Goal: Task Accomplishment & Management: Manage account settings

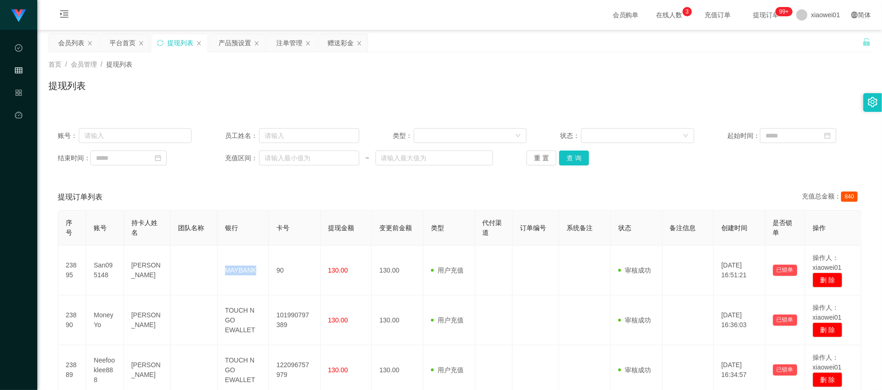
click at [172, 41] on div "提现列表" at bounding box center [180, 43] width 26 height 18
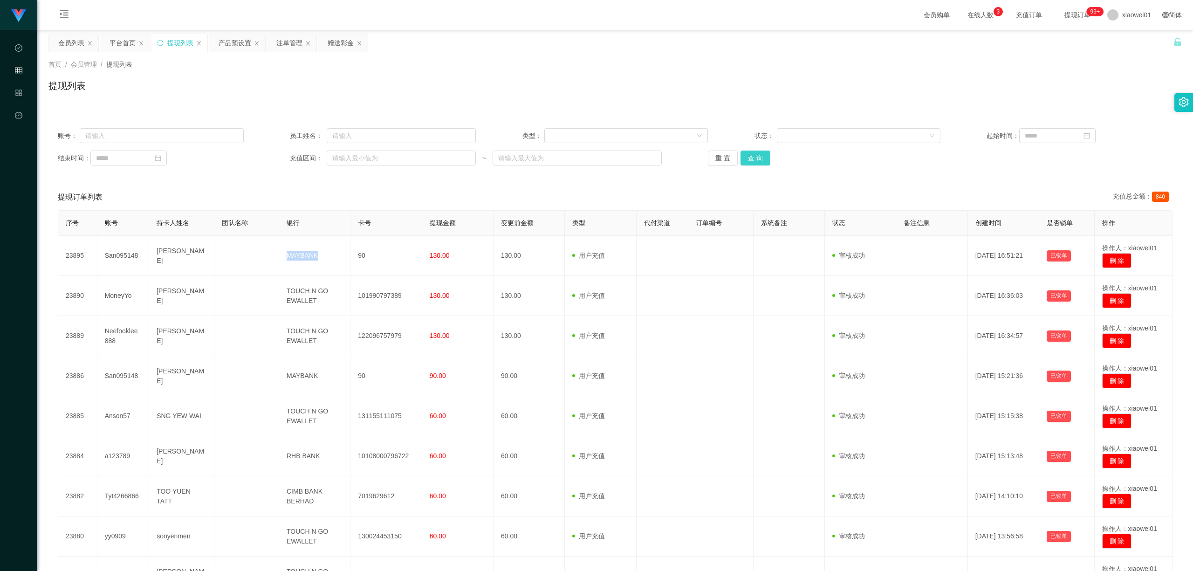
click at [761, 157] on button "查 询" at bounding box center [756, 158] width 30 height 15
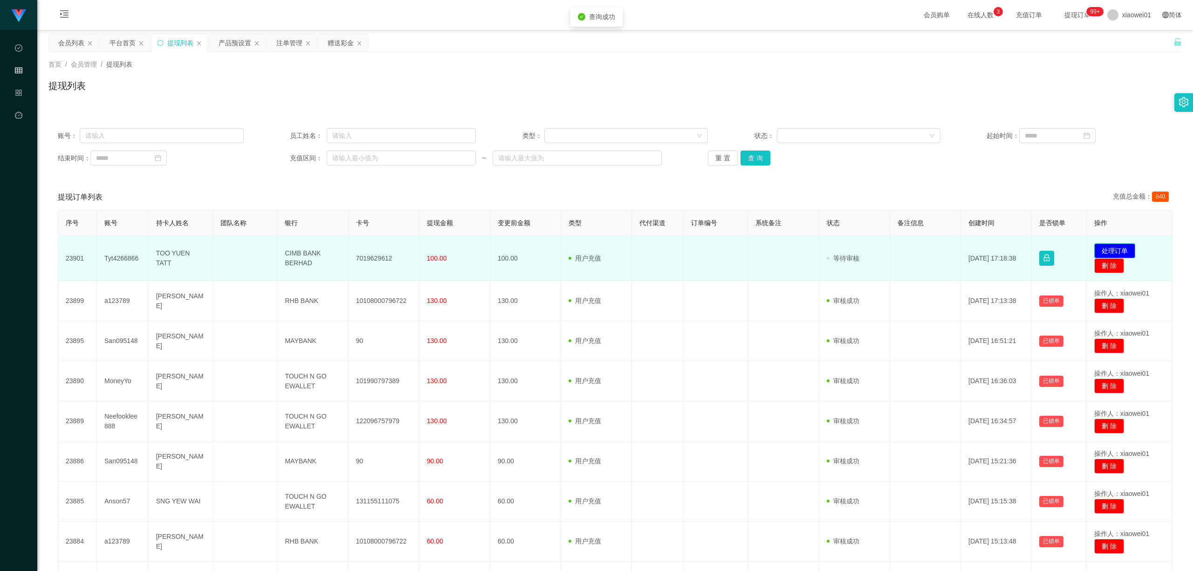
click at [882, 246] on button "处理订单" at bounding box center [1115, 250] width 41 height 15
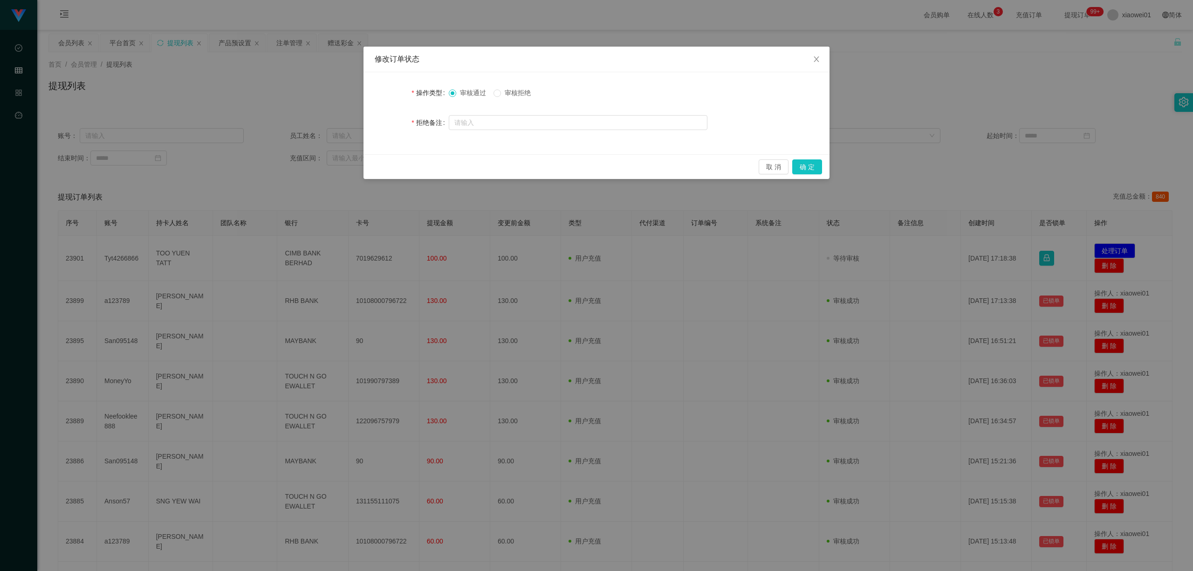
click at [513, 90] on span "审核拒绝" at bounding box center [518, 92] width 34 height 7
click at [513, 117] on input "text" at bounding box center [578, 122] width 259 height 15
type input "您"
click at [573, 124] on input "尊敬的用户 您的提现不符合提现要求" at bounding box center [578, 123] width 259 height 15
click at [545, 122] on input "尊敬的用户 您的提现不符合提现要求" at bounding box center [578, 123] width 259 height 15
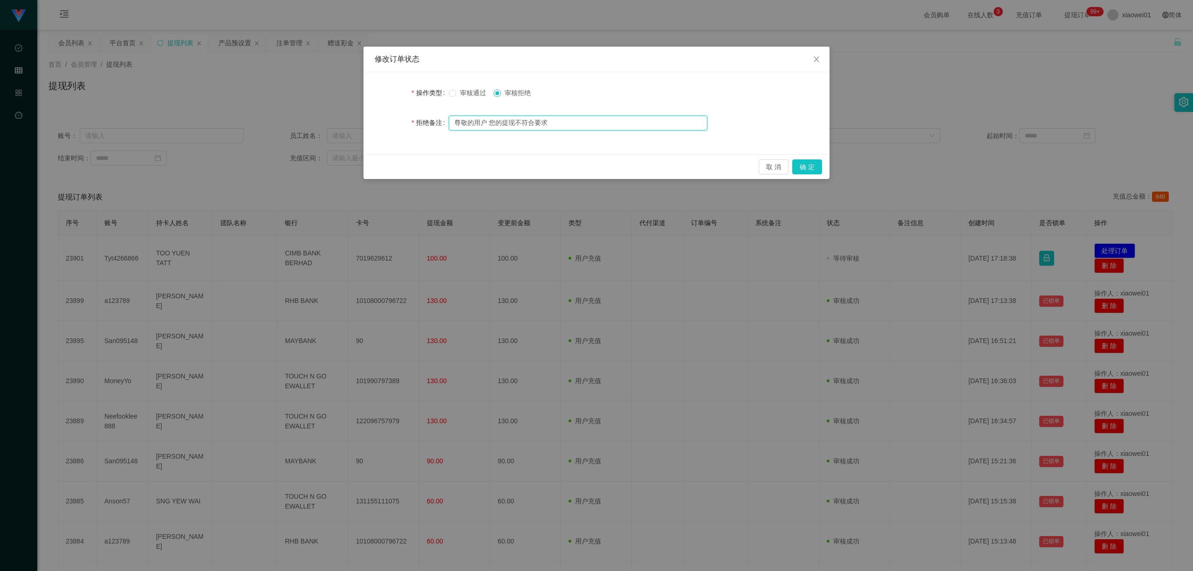
click at [566, 121] on input "尊敬的用户 您的提现不符合要求" at bounding box center [578, 123] width 259 height 15
type input "尊敬的用户 您的提现不符合要求 请联系老师"
click at [821, 159] on button "确 定" at bounding box center [807, 166] width 30 height 15
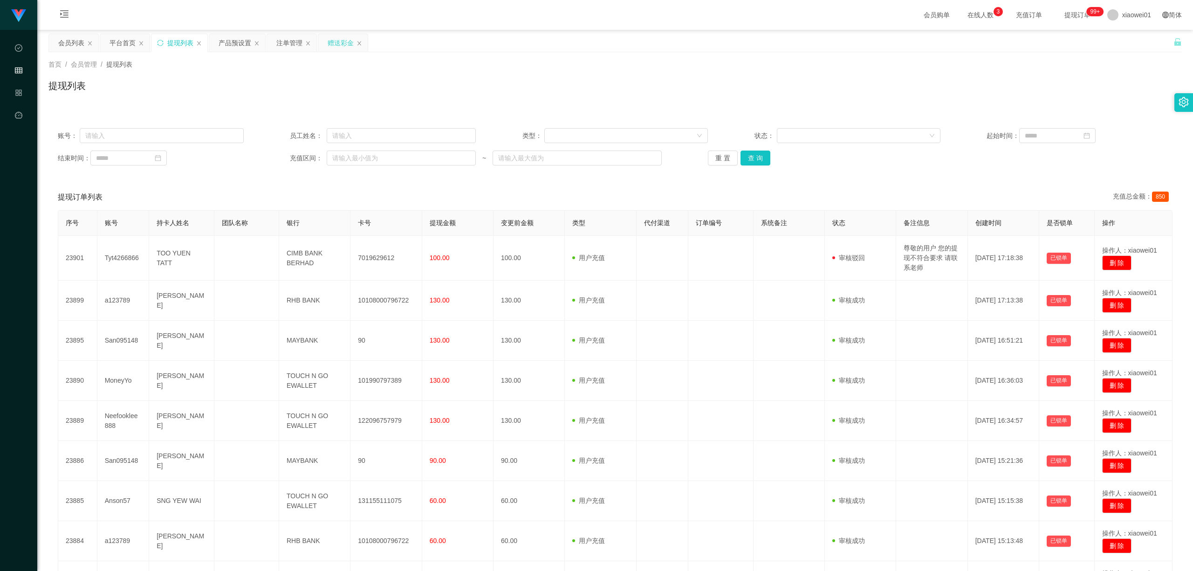
click at [334, 44] on div "赠送彩金" at bounding box center [341, 43] width 26 height 18
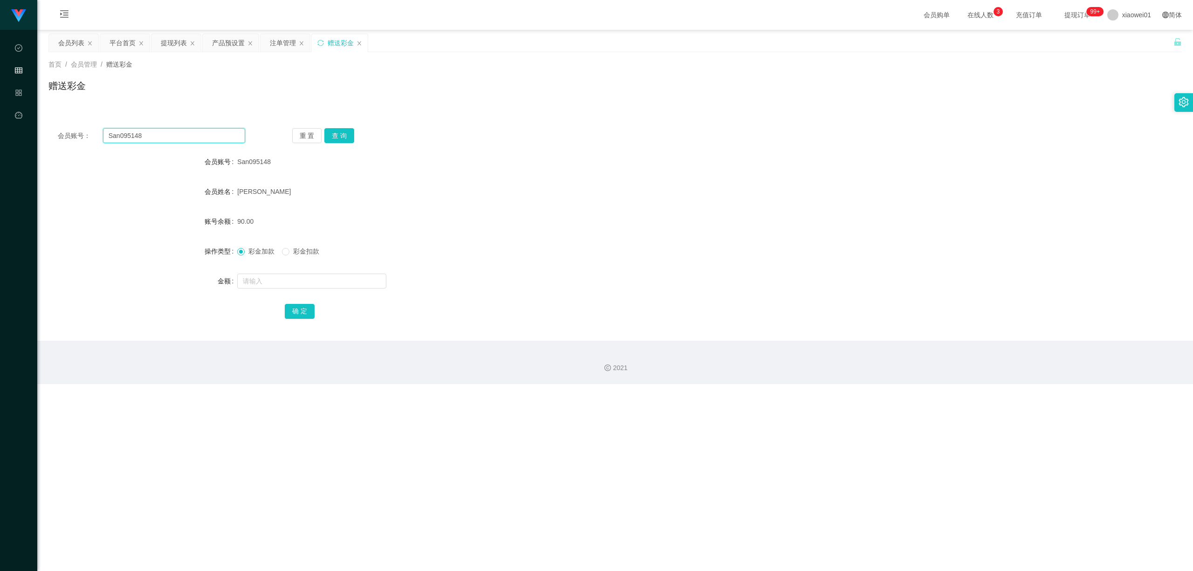
drag, startPoint x: 191, startPoint y: 137, endPoint x: 86, endPoint y: 117, distance: 106.8
click at [0, 138] on section "代理端 数据中心 会员管理 产品管理 平台首页 保存配置 重置配置 整体风格设置 主题色 导航设置 内容区域宽度 定宽 固定Header 固定侧边栏 其他设置…" at bounding box center [596, 192] width 1193 height 384
paste input "Tyt4266866"
type input "Tyt4266866"
drag, startPoint x: 340, startPoint y: 131, endPoint x: 337, endPoint y: 135, distance: 5.3
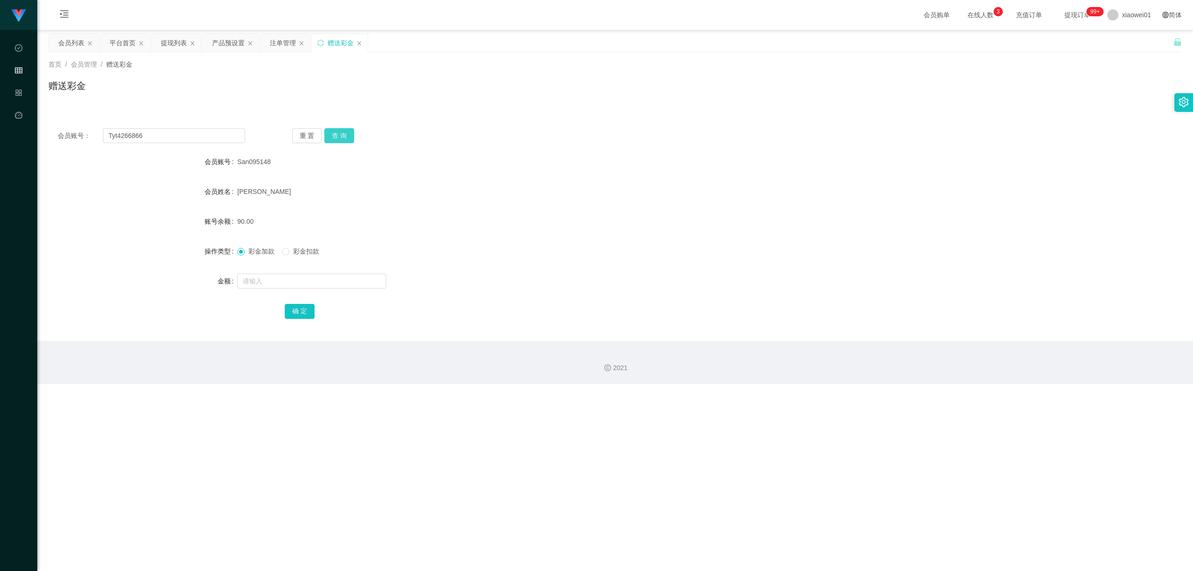
click at [341, 131] on button "查 询" at bounding box center [339, 135] width 30 height 15
click at [300, 278] on input "text" at bounding box center [311, 281] width 149 height 15
type input "100"
click at [311, 308] on button "确 定" at bounding box center [300, 311] width 30 height 15
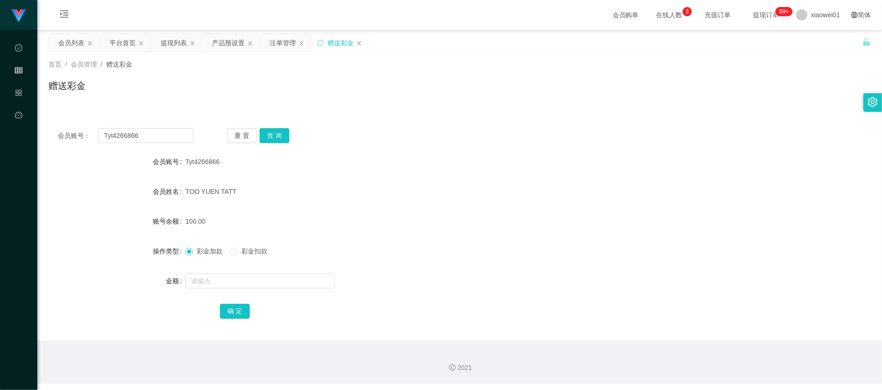
drag, startPoint x: 504, startPoint y: 171, endPoint x: 510, endPoint y: 167, distance: 6.3
click at [505, 171] on div "Tyt4266866" at bounding box center [426, 161] width 480 height 19
click at [221, 42] on div "产品预设置" at bounding box center [228, 43] width 33 height 18
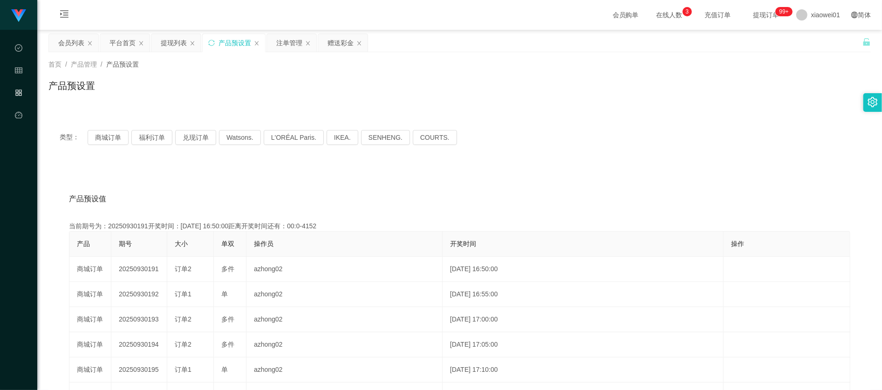
click at [113, 145] on div "类型： 商城订单 福利订单 兑现订单 Watsons. L'ORÉAL Paris. IKEA. [GEOGRAPHIC_DATA]. COURTS." at bounding box center [459, 137] width 823 height 37
click at [114, 141] on button "商城订单" at bounding box center [108, 137] width 41 height 15
click at [496, 166] on div "产品预设值 添加期号 当前期号为：20250930205开奖时间：[DATE] 18:00:00距离开奖时间还有：00:0-17 产品 期号 大小 单双 操作…" at bounding box center [459, 357] width 823 height 384
click at [153, 136] on button "福利订单" at bounding box center [151, 137] width 41 height 15
click at [103, 137] on button "商城订单" at bounding box center [108, 137] width 41 height 15
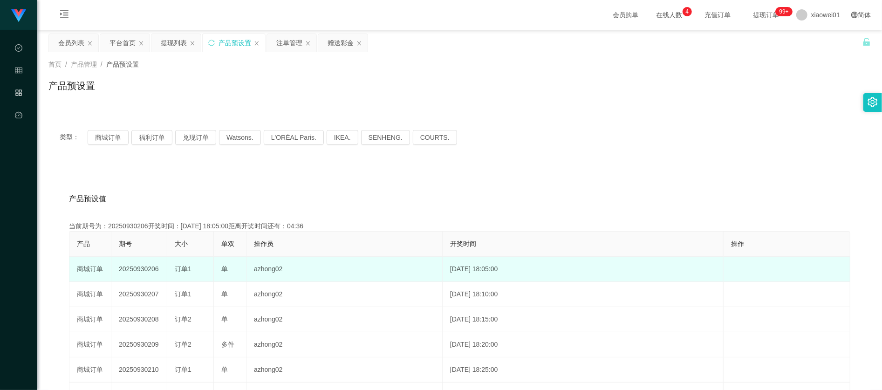
click at [143, 269] on td "20250930206" at bounding box center [139, 269] width 56 height 25
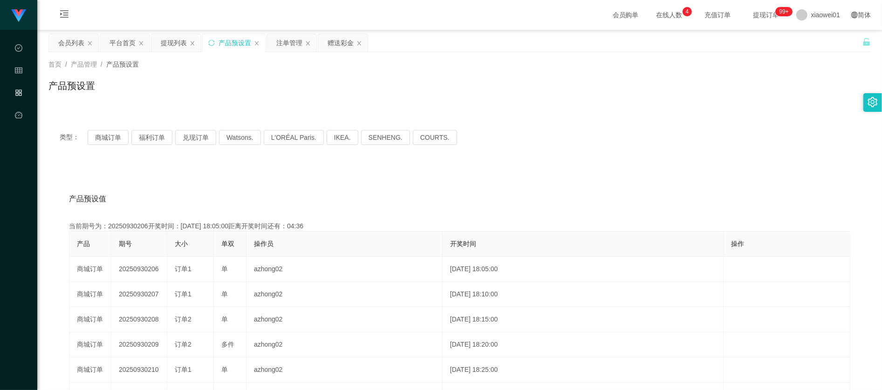
copy td "20250930206"
click at [299, 47] on div "注单管理" at bounding box center [289, 43] width 26 height 18
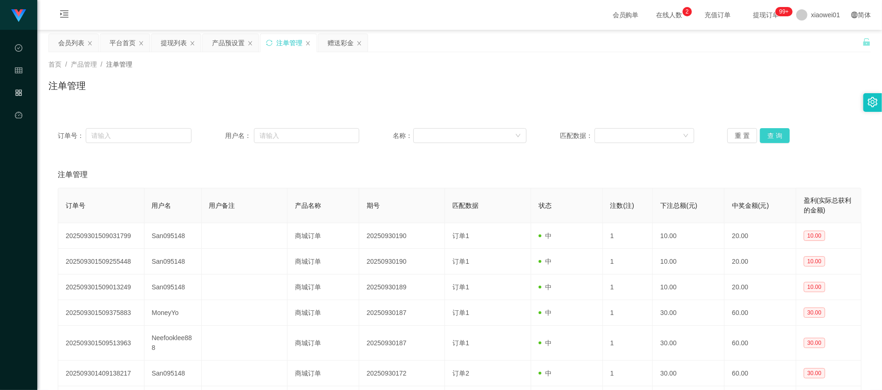
click at [776, 135] on button "查 询" at bounding box center [775, 135] width 30 height 15
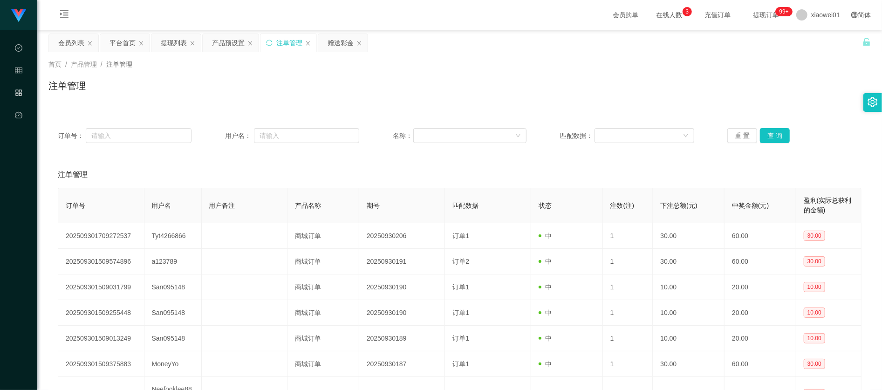
click at [289, 39] on div "注单管理" at bounding box center [289, 43] width 26 height 18
click at [124, 38] on div "平台首页" at bounding box center [123, 43] width 26 height 18
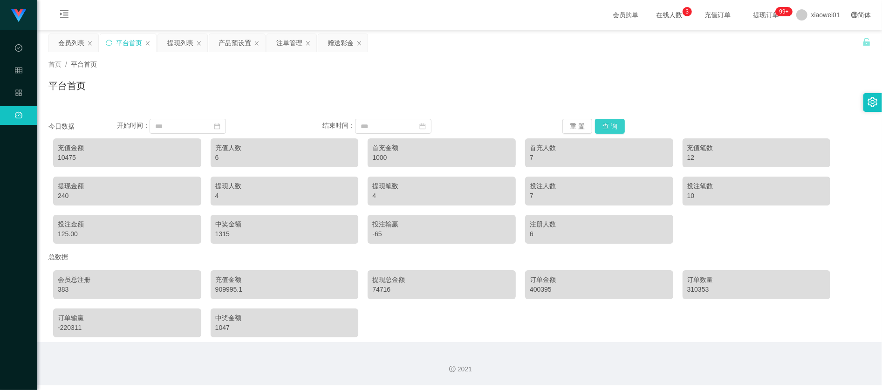
click at [614, 131] on button "查 询" at bounding box center [610, 126] width 30 height 15
click at [180, 43] on div "提现列表" at bounding box center [180, 43] width 26 height 18
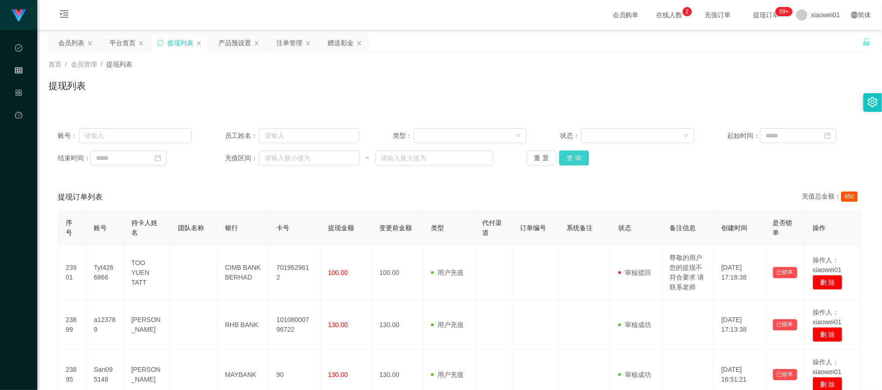
click at [580, 164] on button "查 询" at bounding box center [574, 158] width 30 height 15
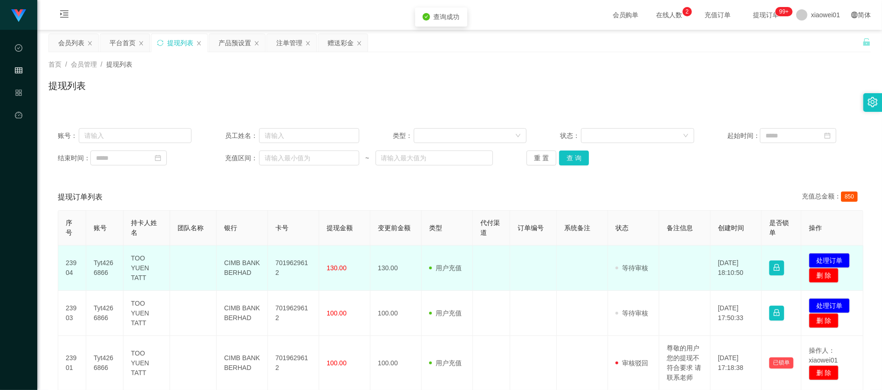
click at [293, 269] on td "7019629612" at bounding box center [293, 268] width 51 height 45
copy td "7019629612"
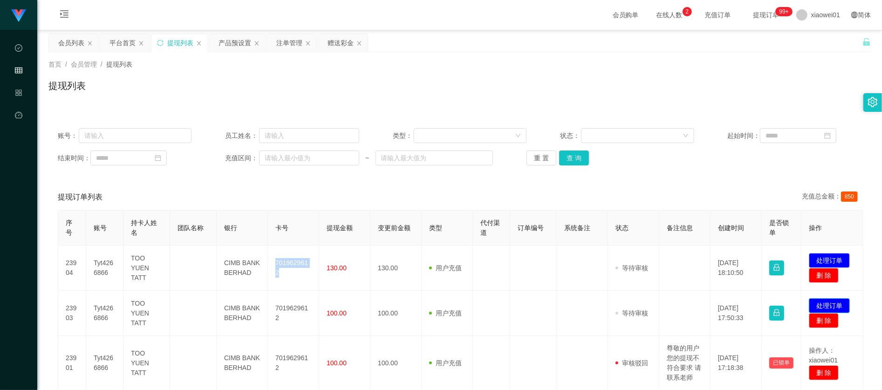
click at [828, 302] on button "处理订单" at bounding box center [829, 305] width 41 height 15
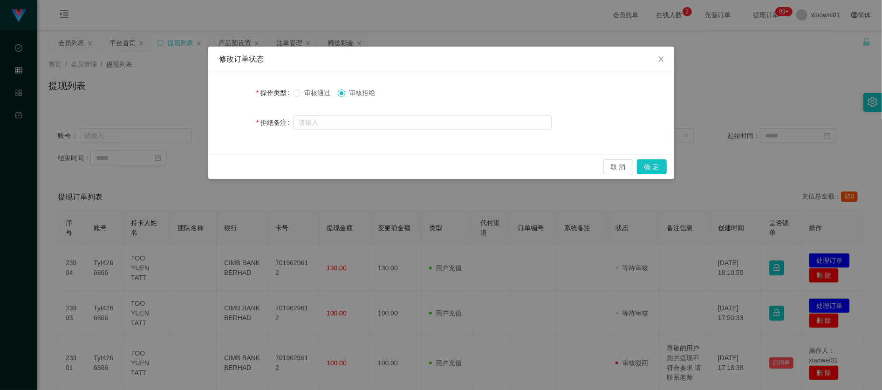
click at [318, 95] on span "审核通过" at bounding box center [318, 92] width 34 height 7
click at [657, 169] on button "确 定" at bounding box center [652, 166] width 30 height 15
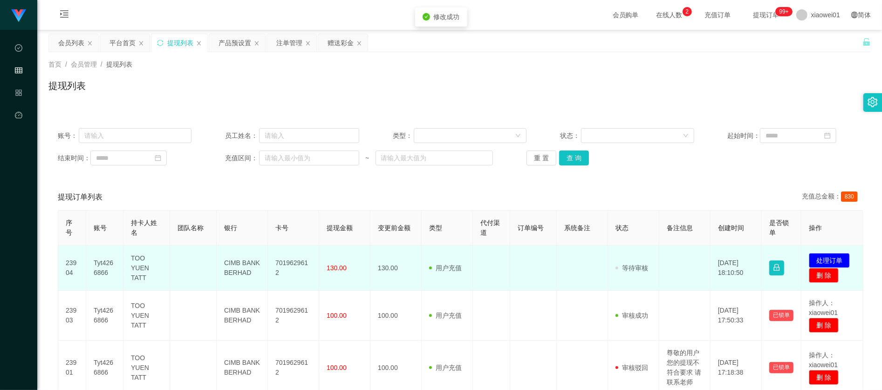
click at [295, 275] on td "7019629612" at bounding box center [293, 268] width 51 height 45
click at [295, 272] on td "7019629612" at bounding box center [293, 268] width 51 height 45
copy td "7019629612"
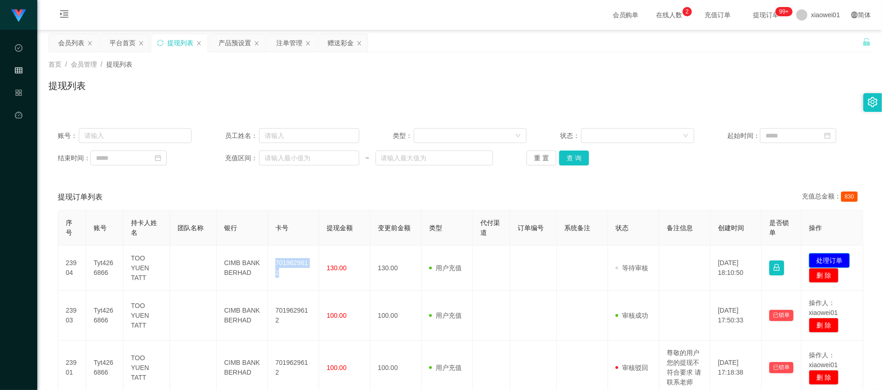
click at [841, 257] on button "处理订单" at bounding box center [829, 260] width 41 height 15
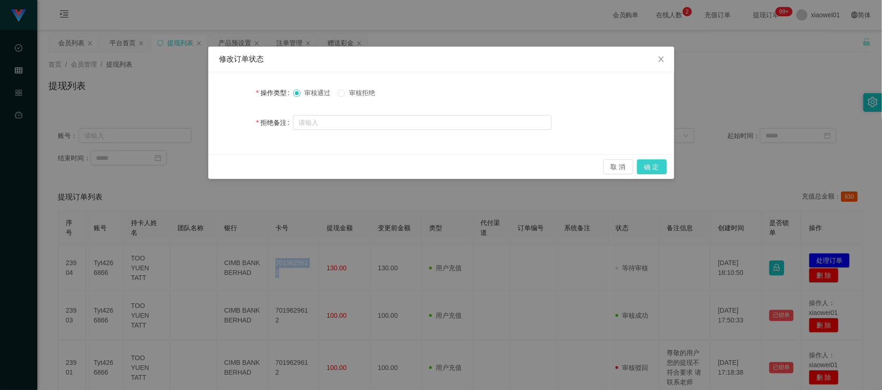
click at [659, 163] on button "确 定" at bounding box center [652, 166] width 30 height 15
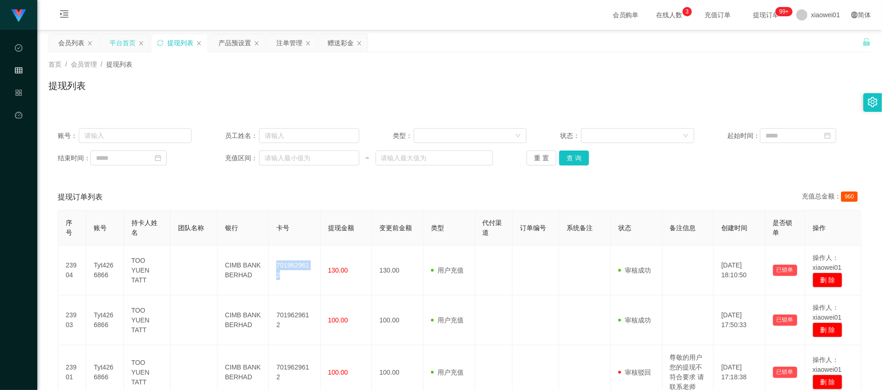
click at [131, 43] on div "平台首页" at bounding box center [123, 43] width 26 height 18
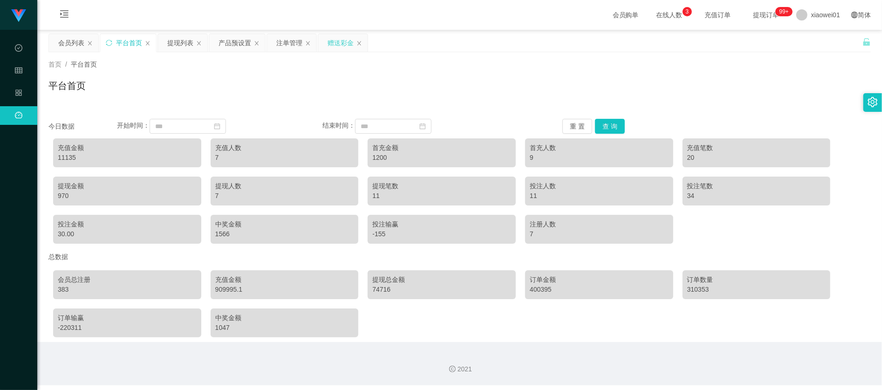
click at [358, 38] on div "赠送彩金" at bounding box center [342, 43] width 49 height 18
click at [347, 38] on div "赠送彩金" at bounding box center [341, 43] width 26 height 18
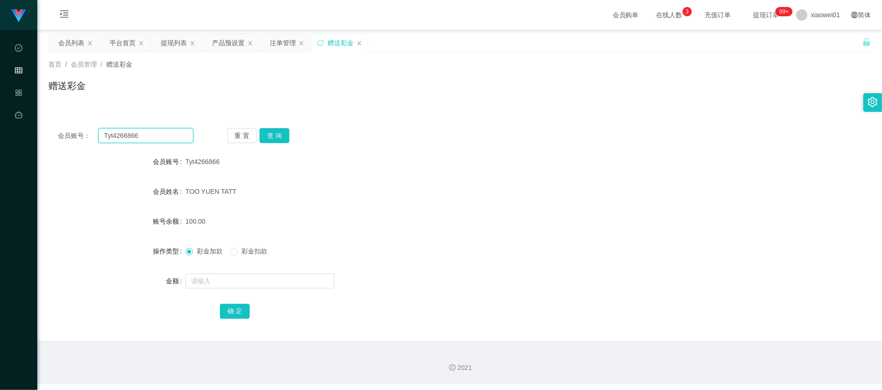
click at [133, 133] on input "Tyt4266866" at bounding box center [145, 135] width 95 height 15
drag, startPoint x: 158, startPoint y: 135, endPoint x: -65, endPoint y: 126, distance: 223.5
click at [0, 126] on html "代理端 数据中心 会员管理 产品管理 平台首页 保存配置 重置配置 整体风格设置 主题色 导航设置 内容区域宽度 定宽 固定Header 固定侧边栏 其他设置…" at bounding box center [441, 195] width 882 height 390
paste input "Anson57"
type input "Anson57"
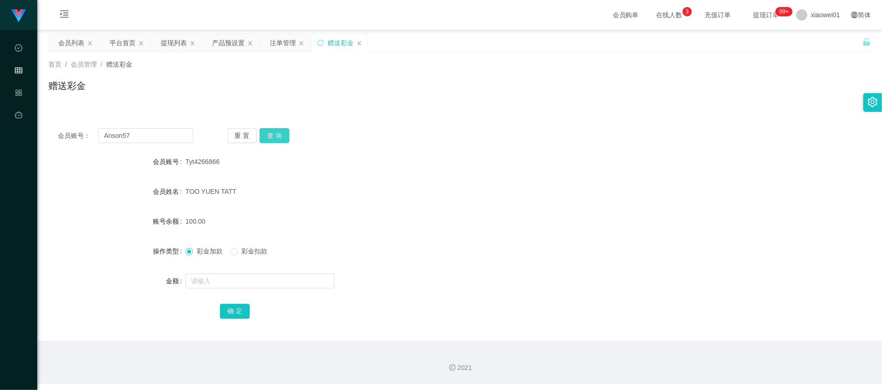
click at [280, 132] on button "查 询" at bounding box center [275, 135] width 30 height 15
click at [209, 41] on div "产品预设置" at bounding box center [231, 43] width 56 height 18
click at [224, 42] on div "产品预设置" at bounding box center [228, 43] width 33 height 18
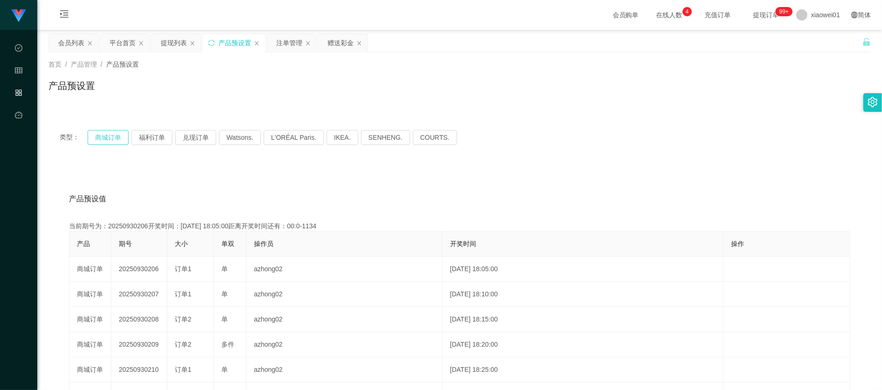
click at [114, 135] on button "商城订单" at bounding box center [108, 137] width 41 height 15
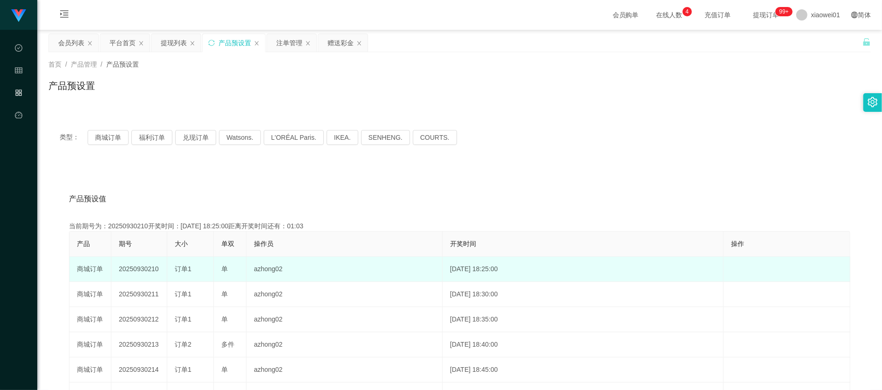
click at [140, 269] on td "20250930210" at bounding box center [139, 269] width 56 height 25
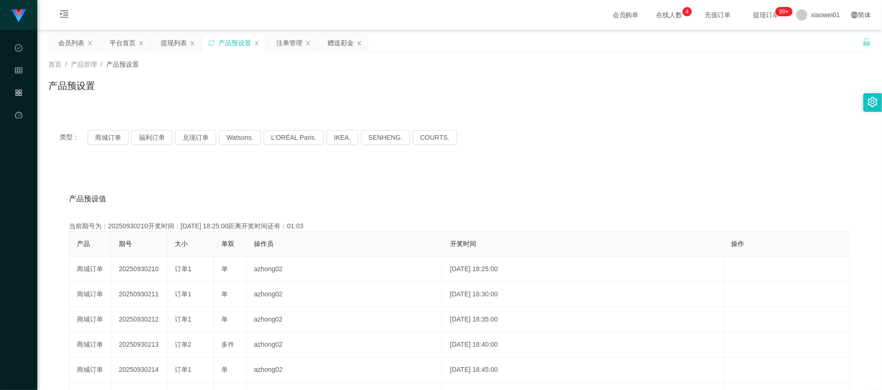
copy td "20250930210"
click at [284, 44] on div "注单管理" at bounding box center [289, 43] width 26 height 18
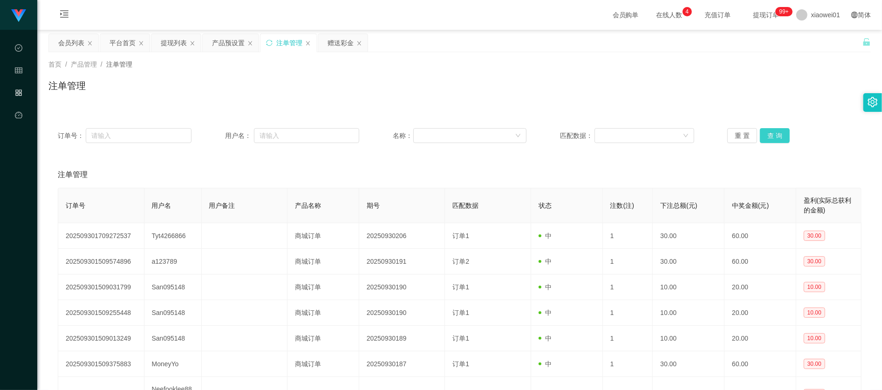
click at [771, 135] on button "查 询" at bounding box center [775, 135] width 30 height 15
click at [771, 134] on button "查 询" at bounding box center [775, 135] width 30 height 15
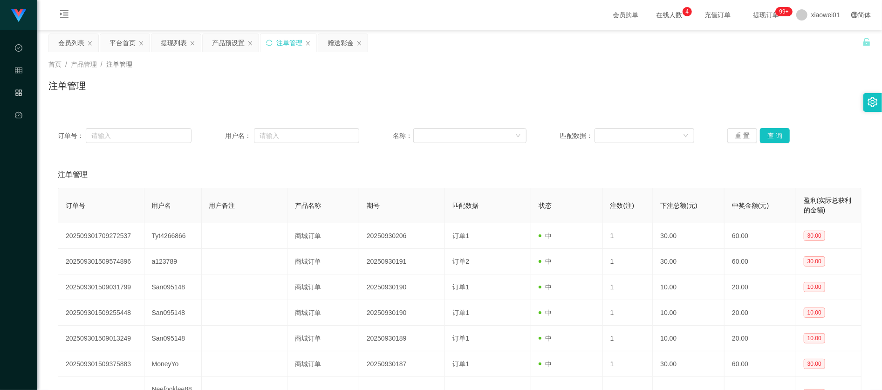
click at [292, 52] on div "首页 / 产品管理 / 注单管理 / 注单管理" at bounding box center [459, 79] width 845 height 55
click at [289, 49] on div "注单管理" at bounding box center [289, 43] width 26 height 18
click at [292, 40] on div "注单管理" at bounding box center [289, 43] width 26 height 18
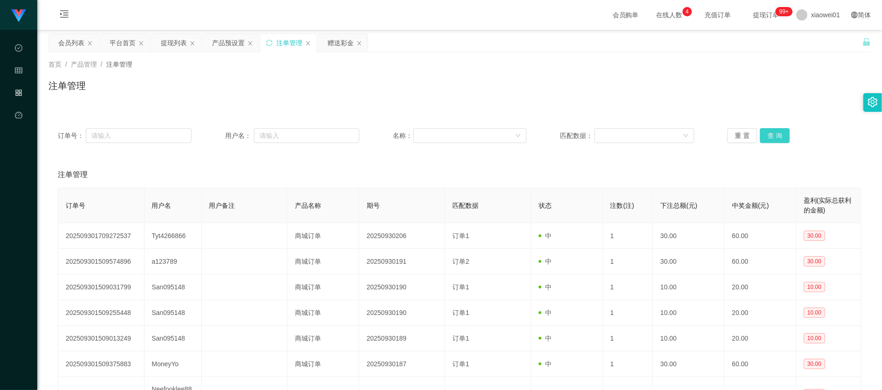
click at [769, 133] on button "查 询" at bounding box center [775, 135] width 30 height 15
click at [222, 44] on div "产品预设置" at bounding box center [228, 43] width 33 height 18
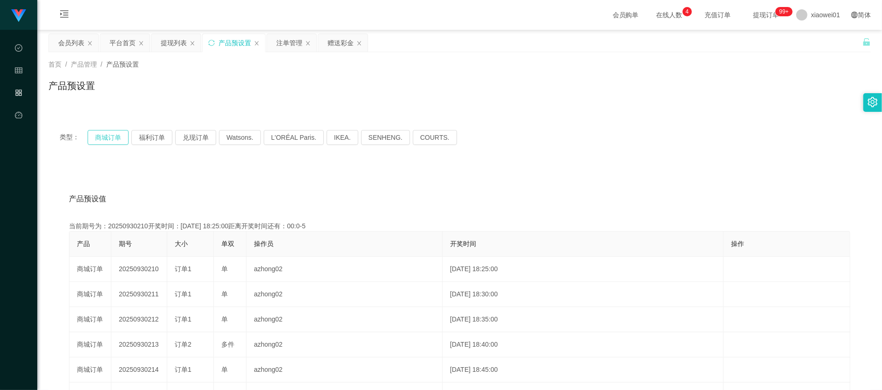
click at [96, 131] on button "商城订单" at bounding box center [108, 137] width 41 height 15
click at [291, 45] on div "注单管理" at bounding box center [289, 43] width 26 height 18
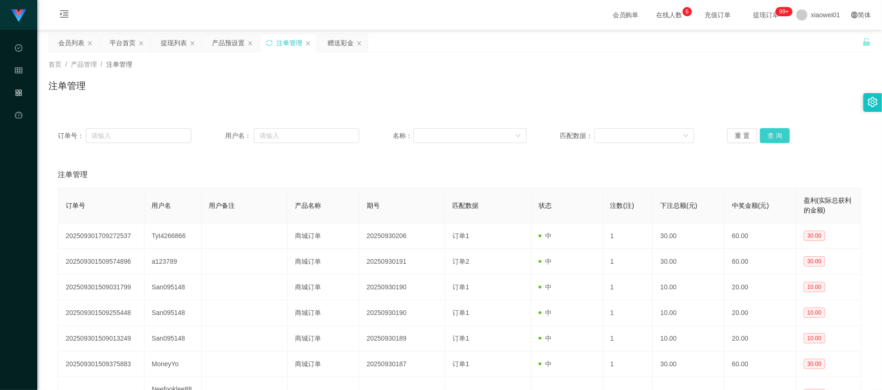
click at [768, 130] on button "查 询" at bounding box center [775, 135] width 30 height 15
click at [769, 141] on button "查 询" at bounding box center [775, 135] width 30 height 15
click at [187, 46] on div "提现列表" at bounding box center [175, 43] width 49 height 18
click at [167, 48] on div "提现列表" at bounding box center [174, 43] width 26 height 18
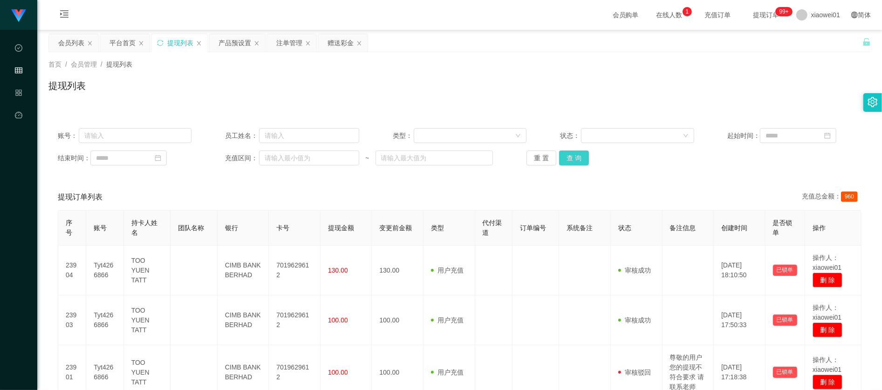
click at [585, 160] on button "查 询" at bounding box center [574, 158] width 30 height 15
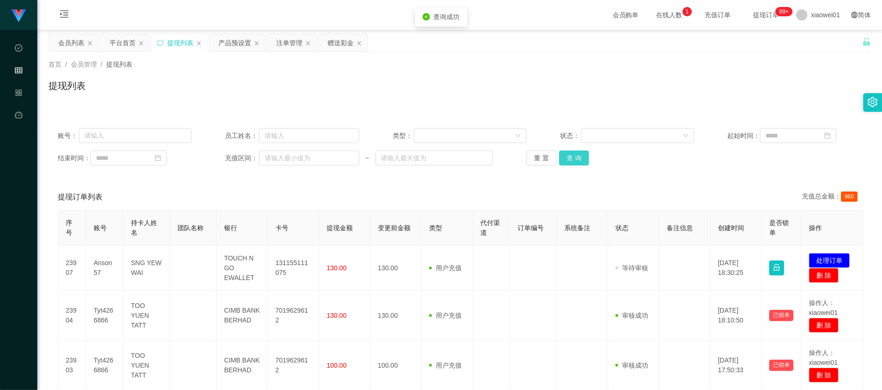
click at [575, 159] on button "查 询" at bounding box center [574, 158] width 30 height 15
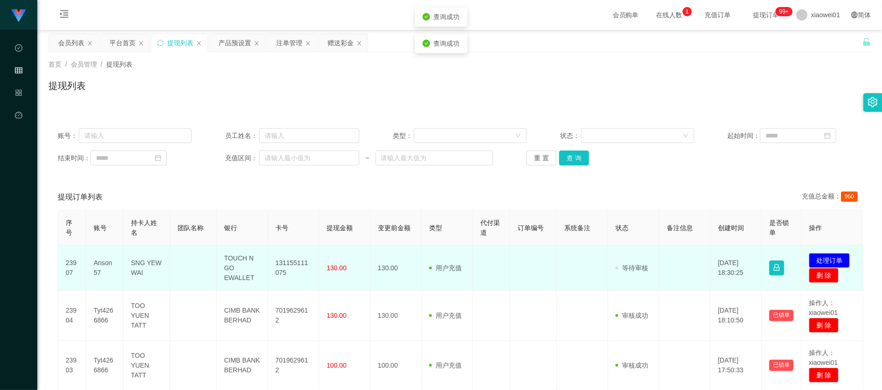
click at [286, 263] on td "131155111075" at bounding box center [293, 268] width 51 height 45
copy td "131155111075"
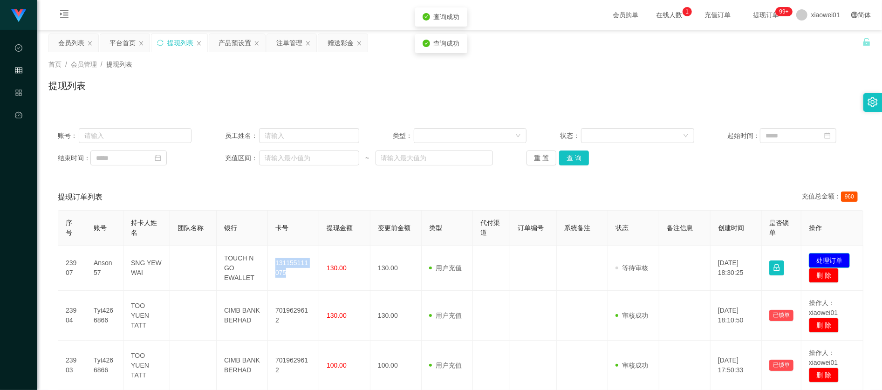
click at [832, 254] on button "处理订单" at bounding box center [829, 260] width 41 height 15
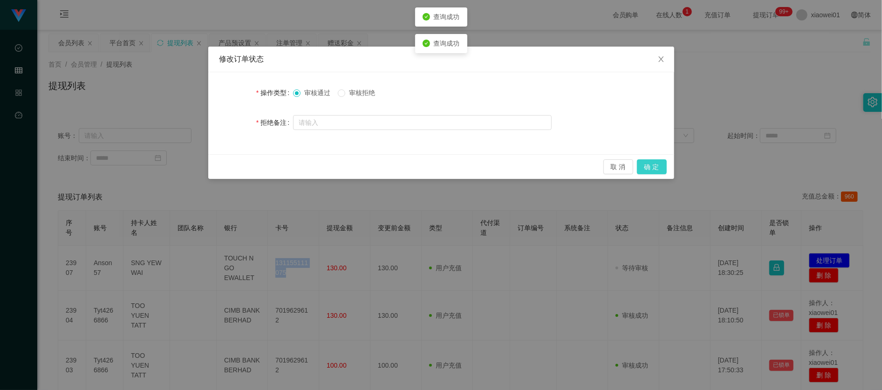
click at [653, 167] on button "确 定" at bounding box center [652, 166] width 30 height 15
